Goal: Transaction & Acquisition: Purchase product/service

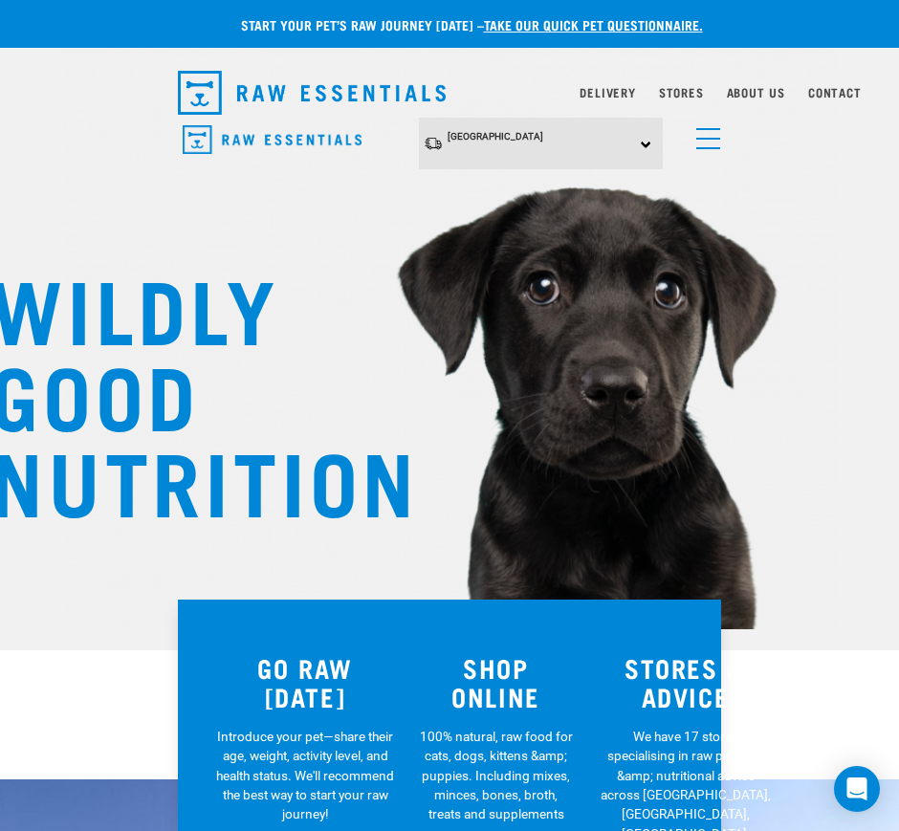
click at [702, 130] on link "menu" at bounding box center [704, 134] width 34 height 34
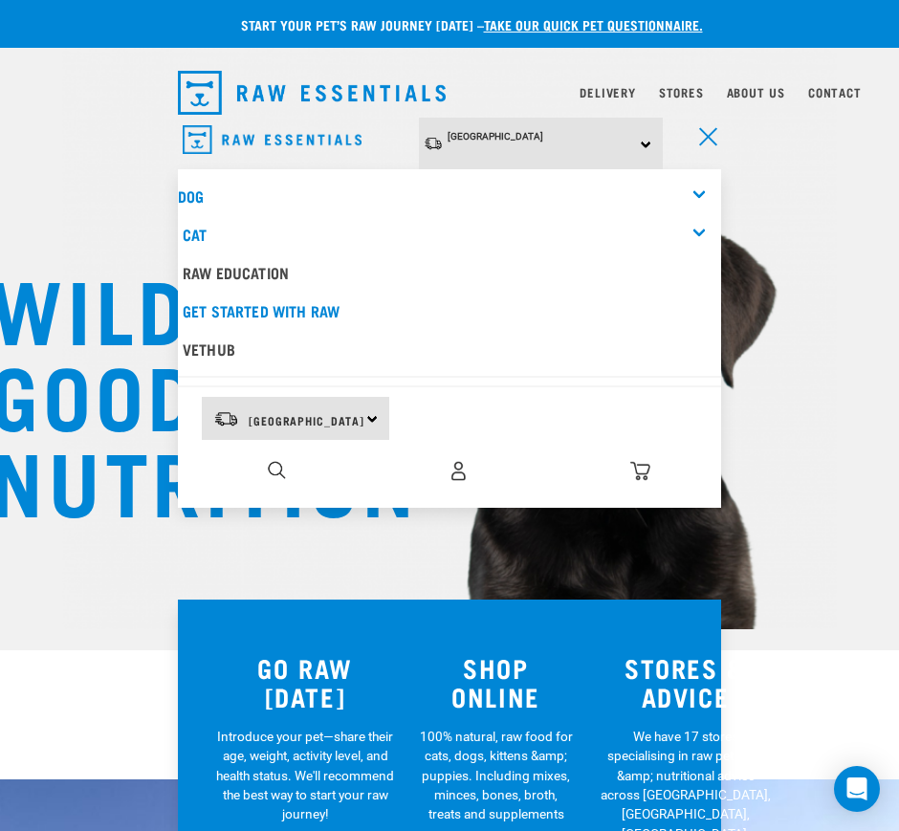
click at [691, 187] on div "Dog" at bounding box center [449, 196] width 543 height 38
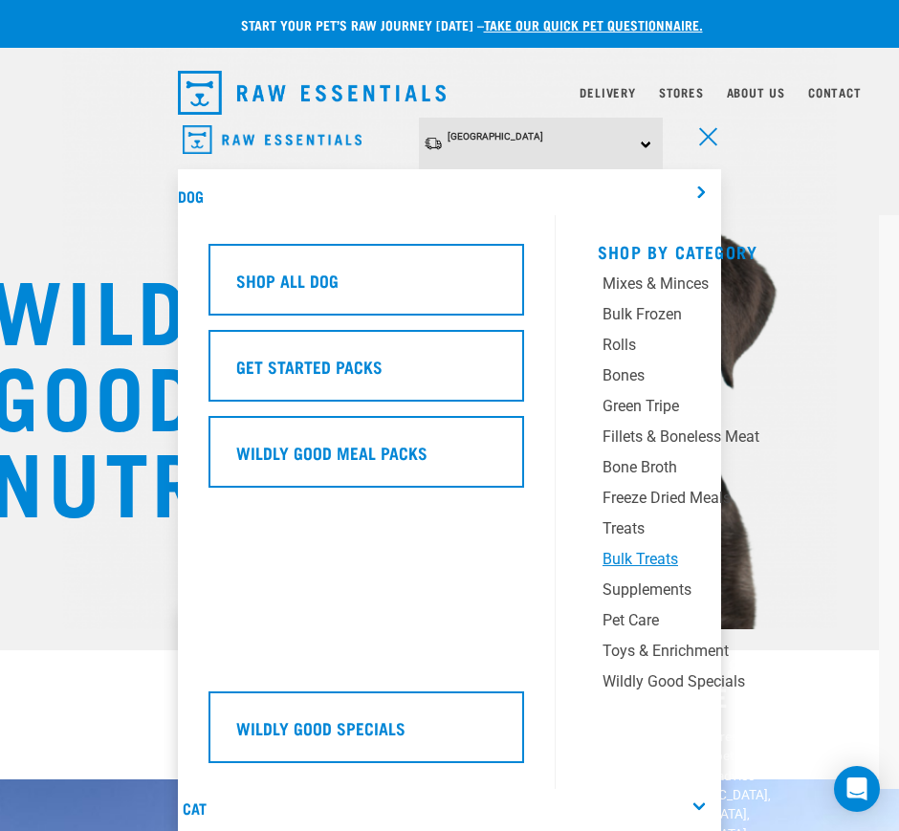
click at [639, 552] on div "Bulk Treats" at bounding box center [712, 559] width 220 height 23
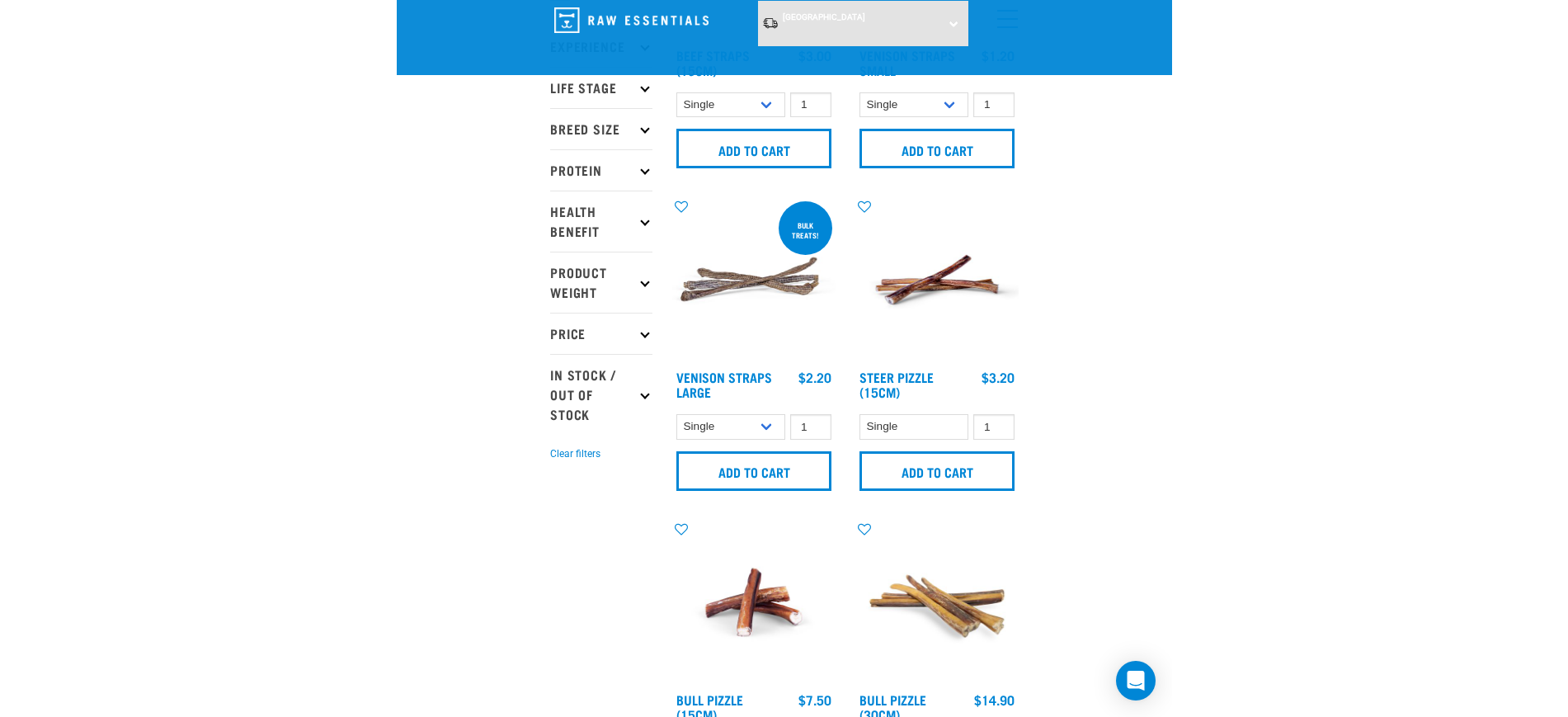
scroll to position [206, 0]
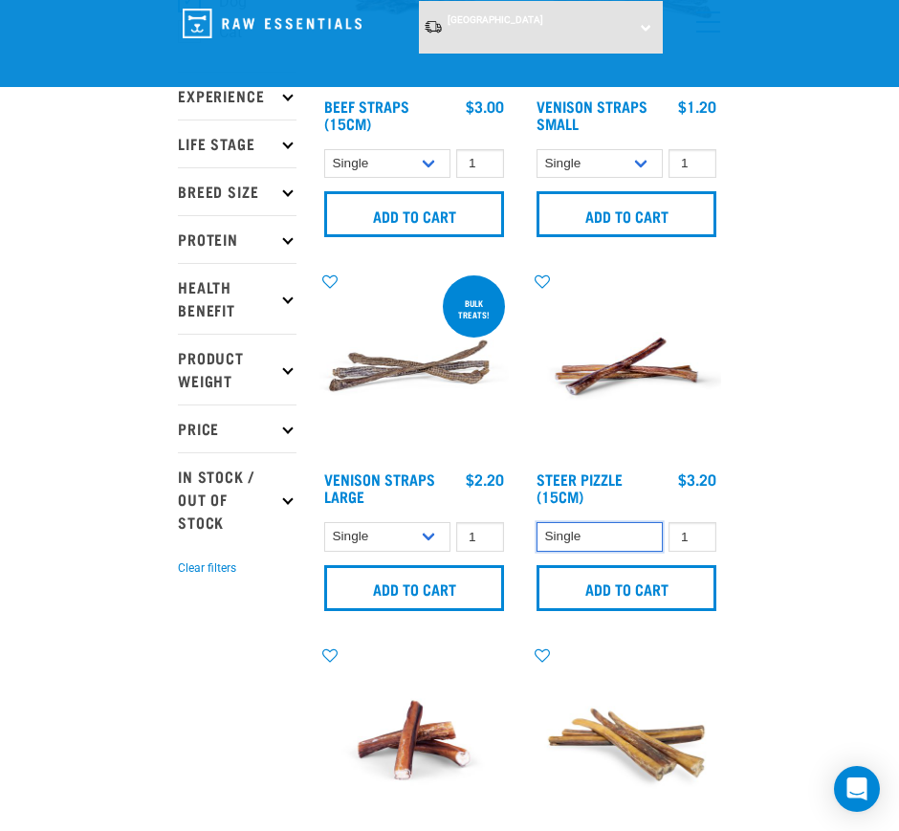
click at [589, 540] on select "Single" at bounding box center [599, 537] width 126 height 30
click at [590, 540] on select "Single" at bounding box center [599, 537] width 126 height 30
